Goal: Task Accomplishment & Management: Manage account settings

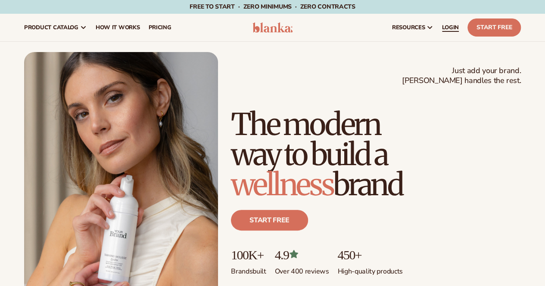
click at [442, 29] on span "LOGIN" at bounding box center [450, 27] width 17 height 7
click at [449, 25] on span "LOGIN" at bounding box center [450, 27] width 17 height 7
